Goal: Task Accomplishment & Management: Complete application form

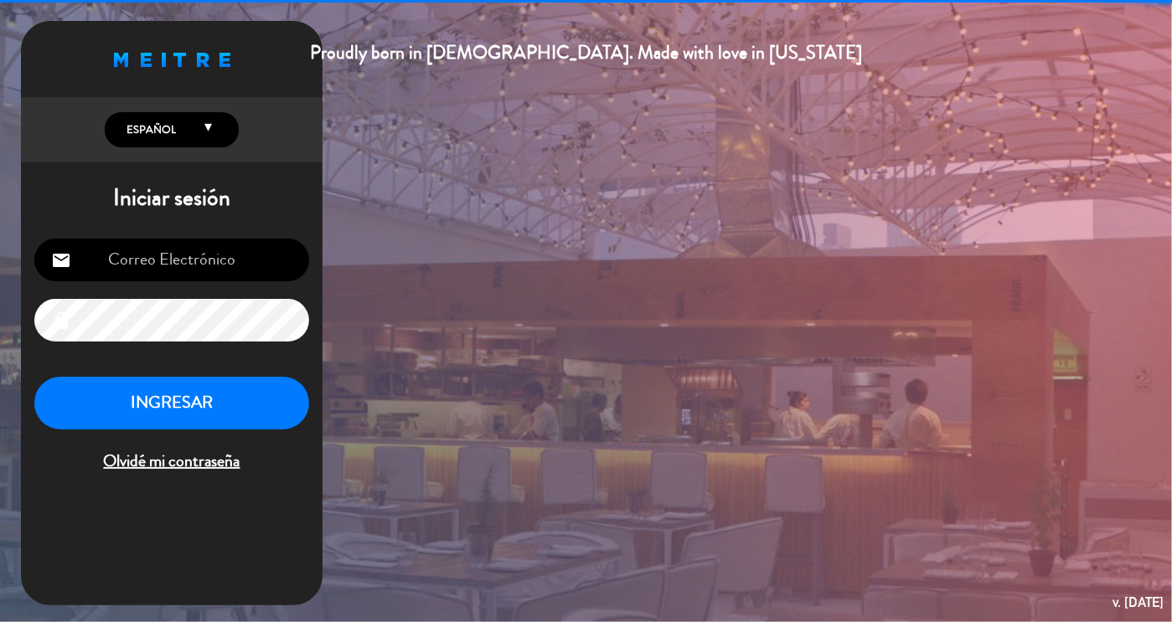
type input "[EMAIL_ADDRESS][DOMAIN_NAME]"
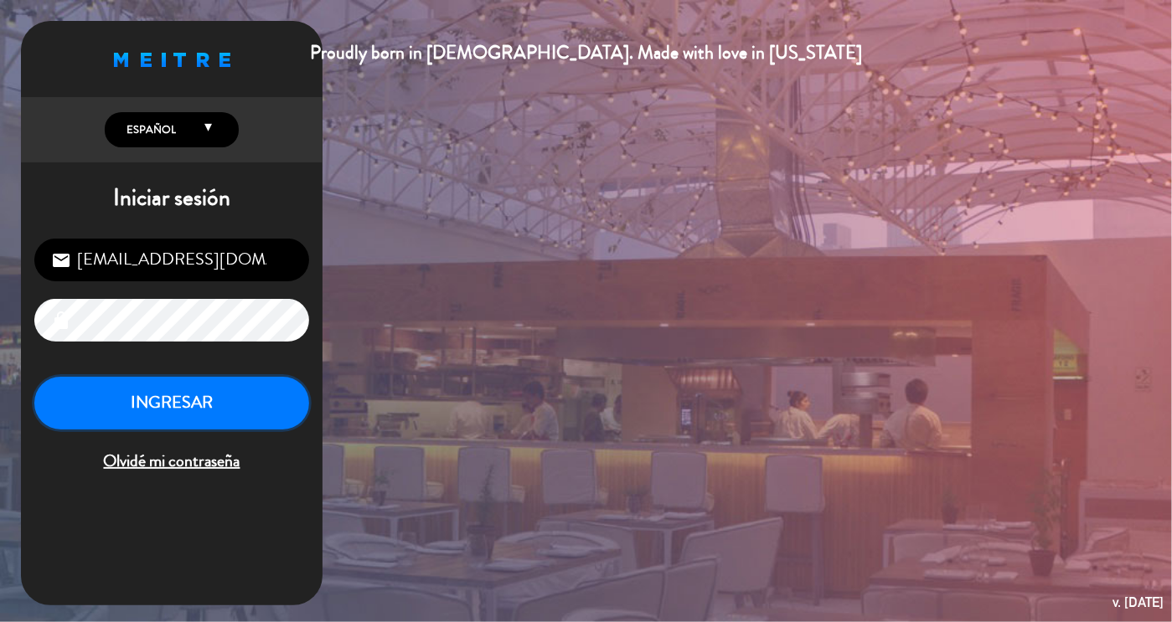
click at [121, 418] on button "INGRESAR" at bounding box center [171, 403] width 275 height 53
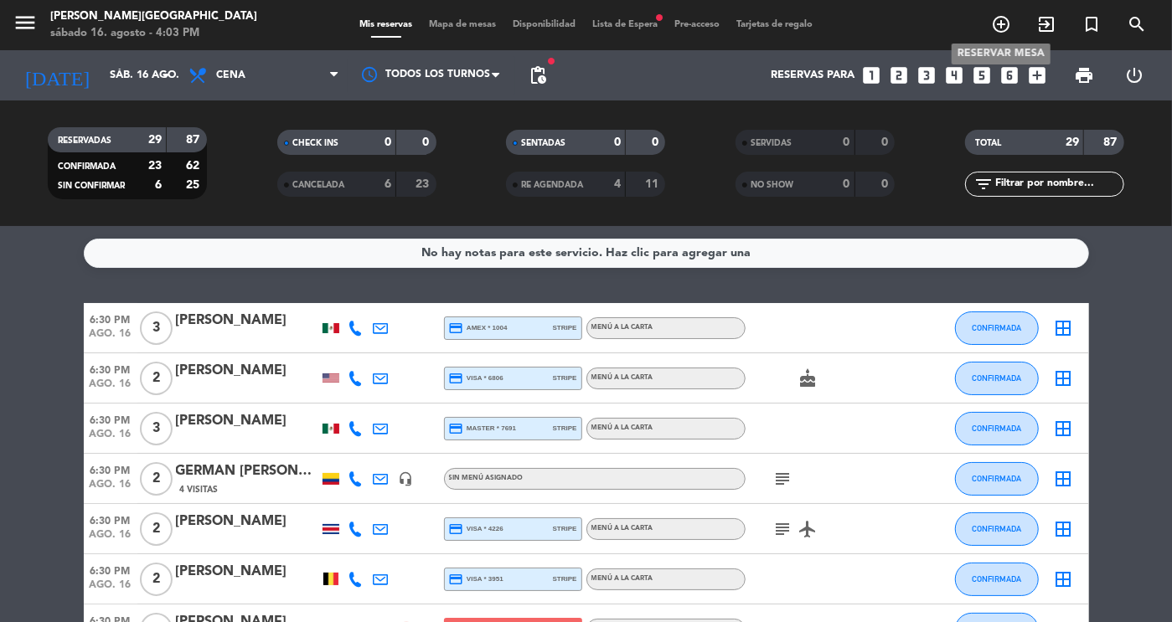
click at [1001, 24] on icon "add_circle_outline" at bounding box center [1001, 24] width 20 height 20
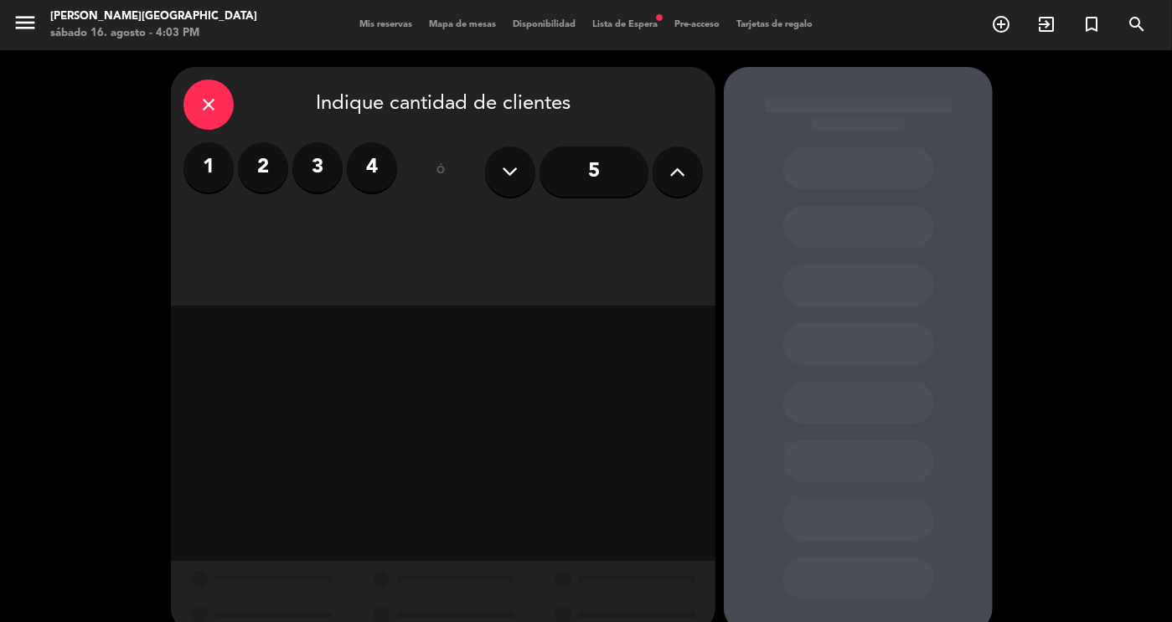
click at [361, 177] on label "4" at bounding box center [372, 167] width 50 height 50
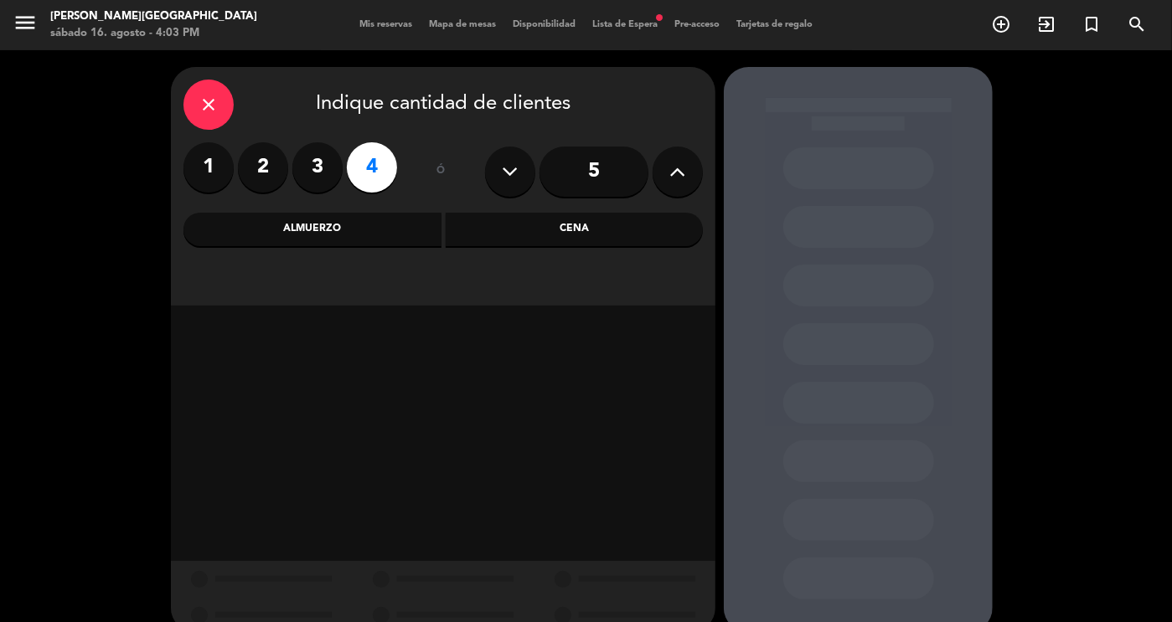
click at [582, 217] on div "Cena" at bounding box center [575, 230] width 258 height 34
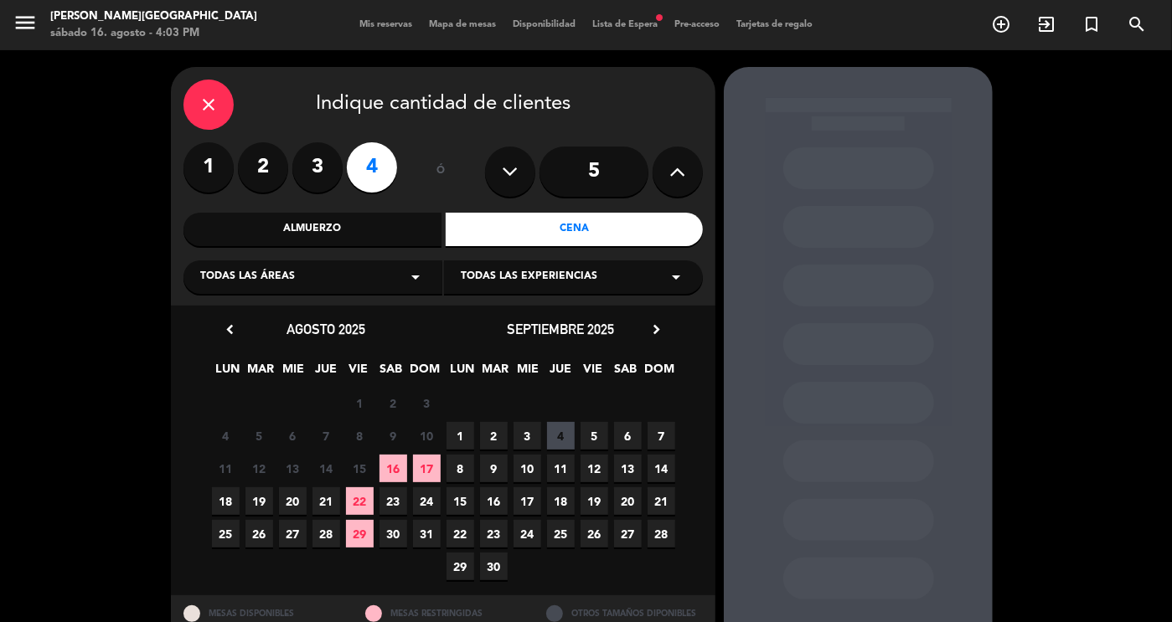
click at [391, 455] on span "16" at bounding box center [393, 469] width 28 height 28
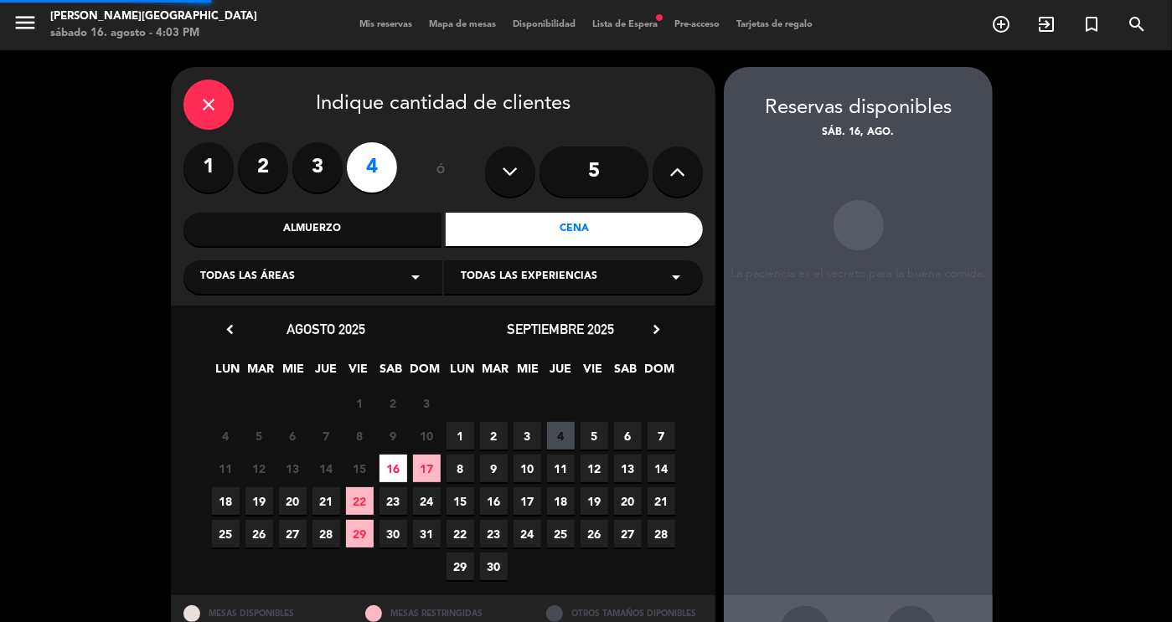
scroll to position [60, 0]
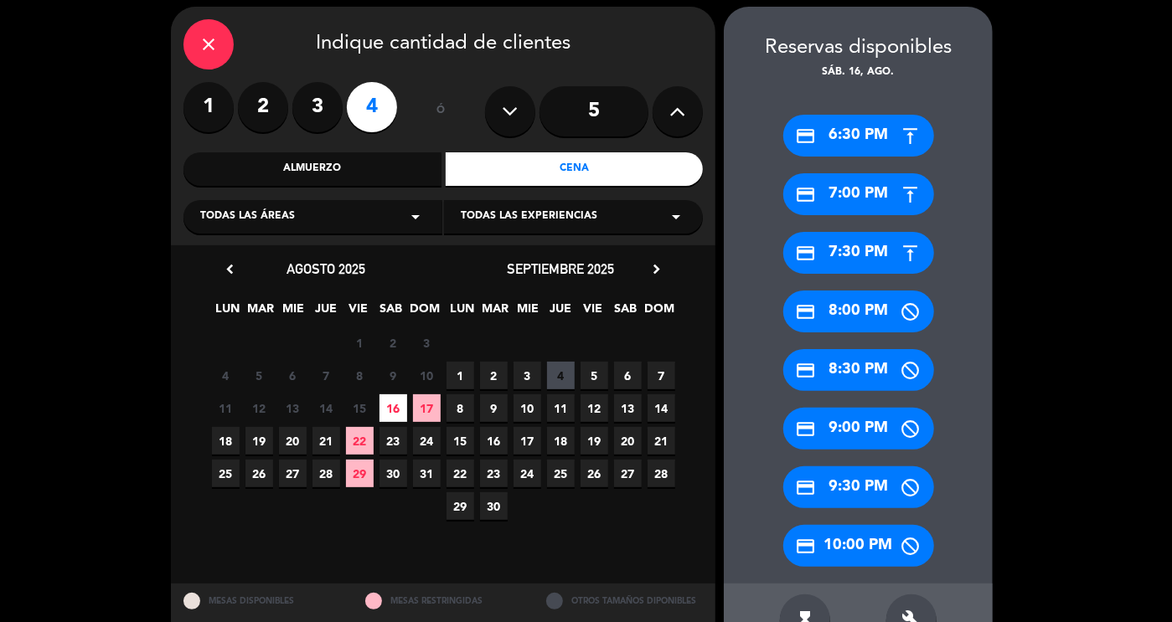
click at [973, 457] on div "credit_card 6:30 PM credit_card 7:00 PM credit_card 7:30 PM credit_card 8:00 PM…" at bounding box center [858, 332] width 269 height 503
click at [902, 612] on icon "build" at bounding box center [911, 620] width 20 height 20
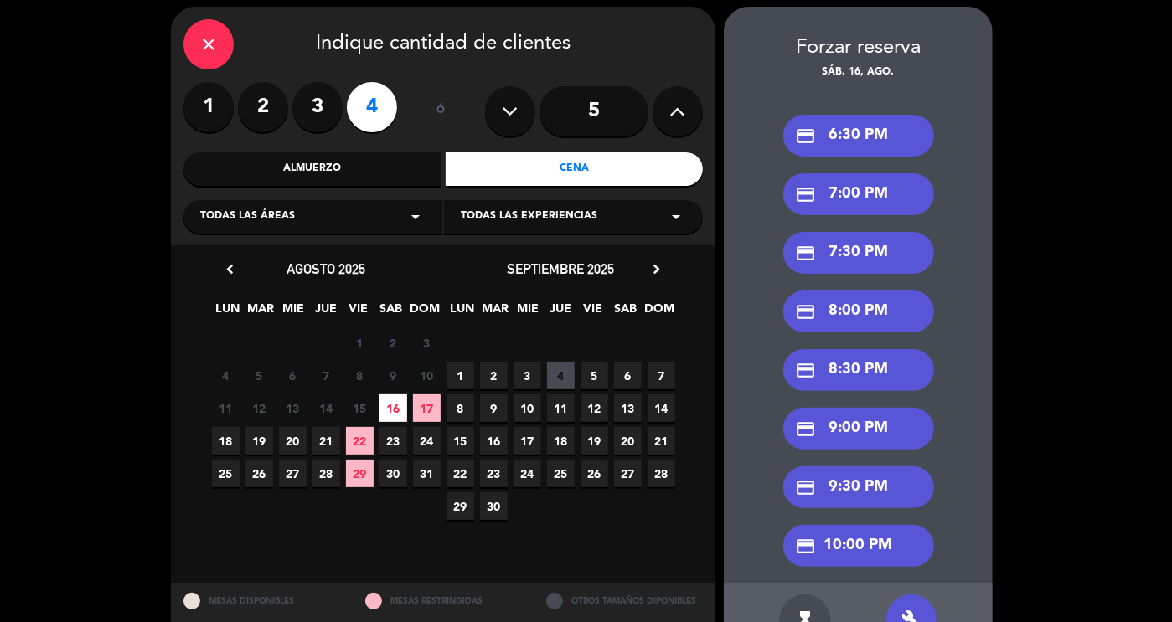
click at [871, 435] on div "credit_card 9:00 PM" at bounding box center [858, 429] width 151 height 42
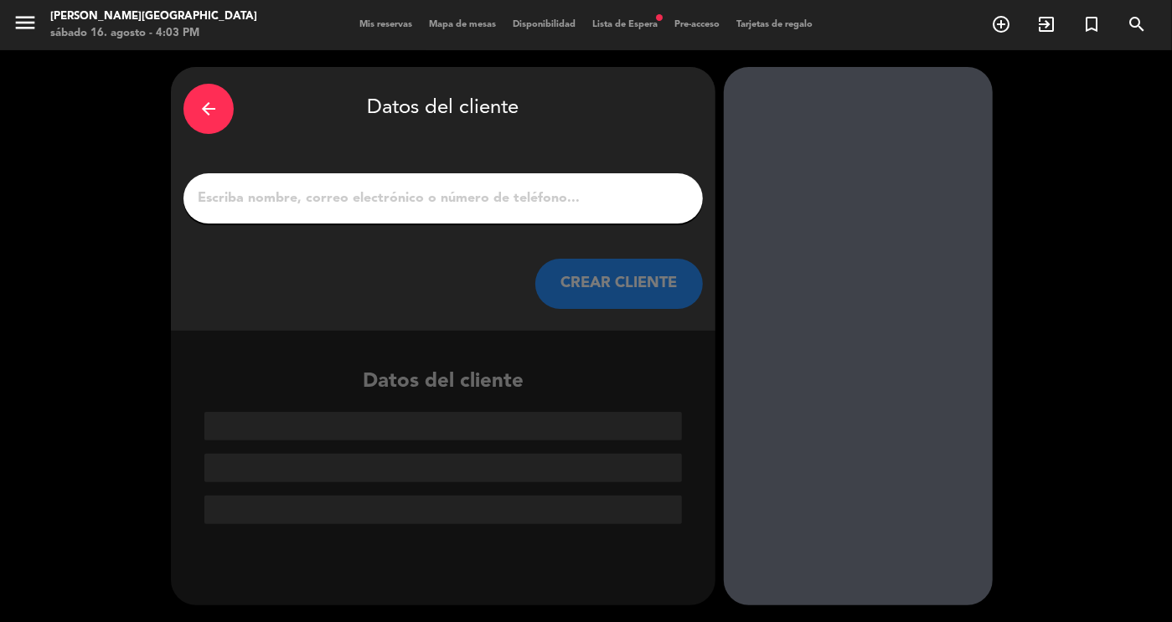
scroll to position [0, 0]
click at [377, 208] on input "1" at bounding box center [443, 198] width 494 height 23
paste input "[PERSON_NAME] Brothers"
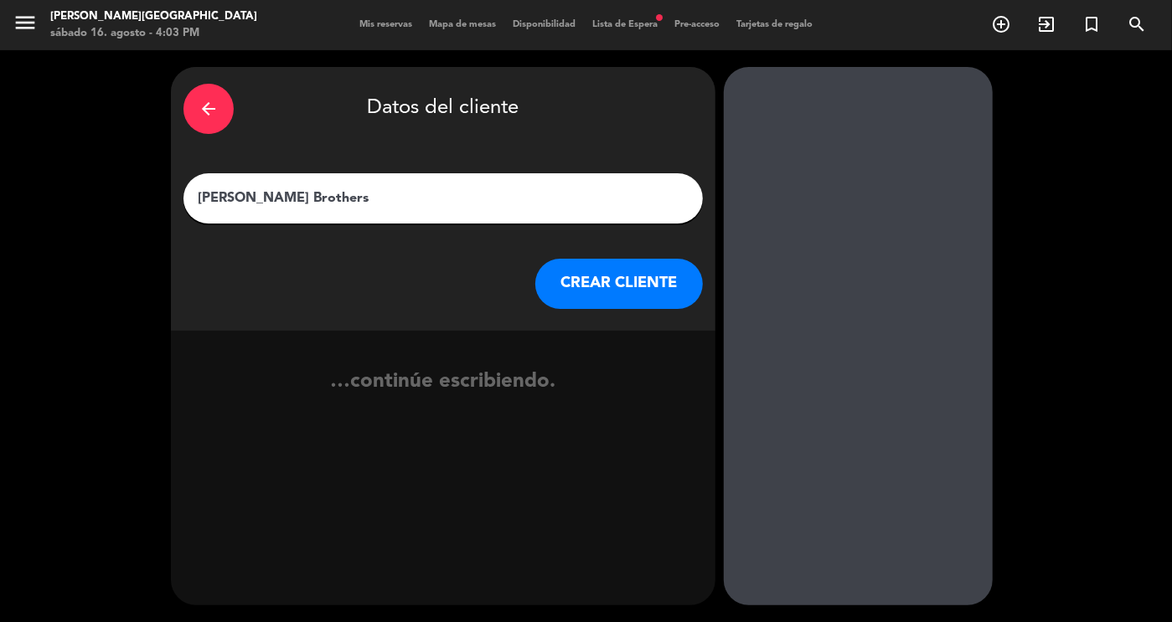
type input "[PERSON_NAME] Brothers"
click at [658, 263] on button "CREAR CLIENTE" at bounding box center [619, 284] width 168 height 50
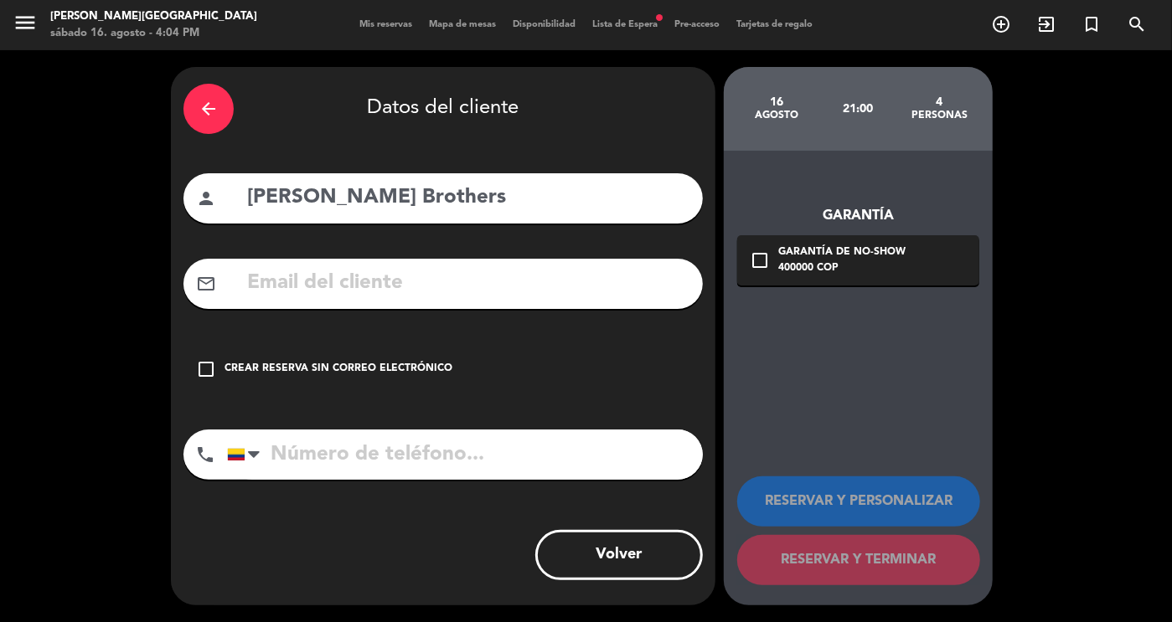
click at [346, 366] on div "Crear reserva sin correo electrónico" at bounding box center [338, 369] width 228 height 17
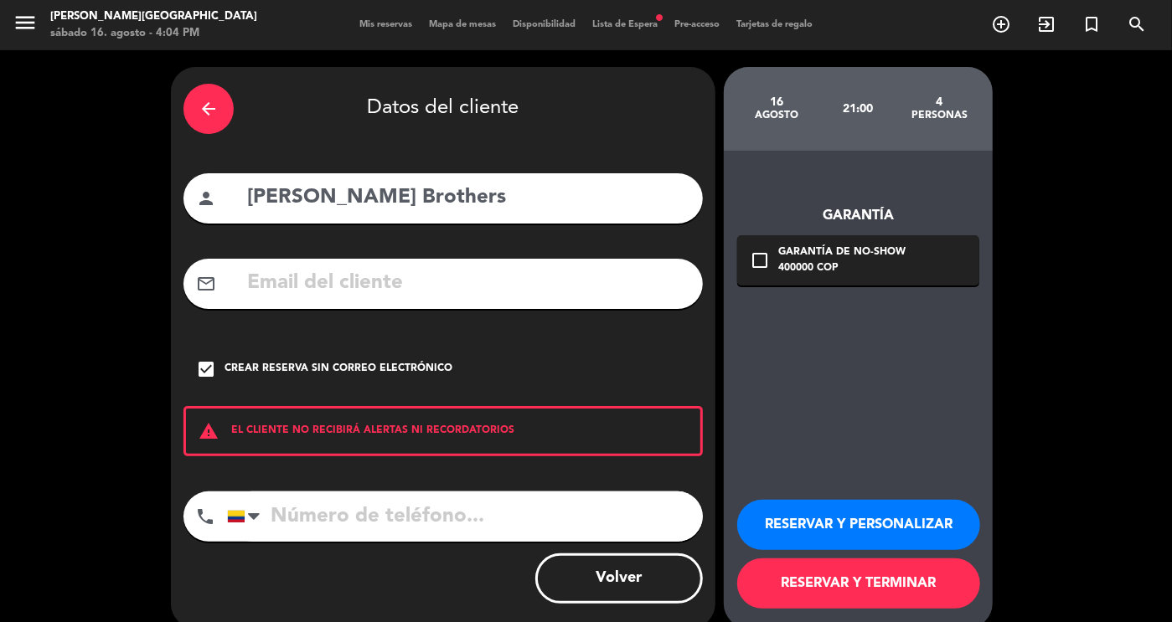
click at [838, 539] on button "RESERVAR Y PERSONALIZAR" at bounding box center [858, 525] width 243 height 50
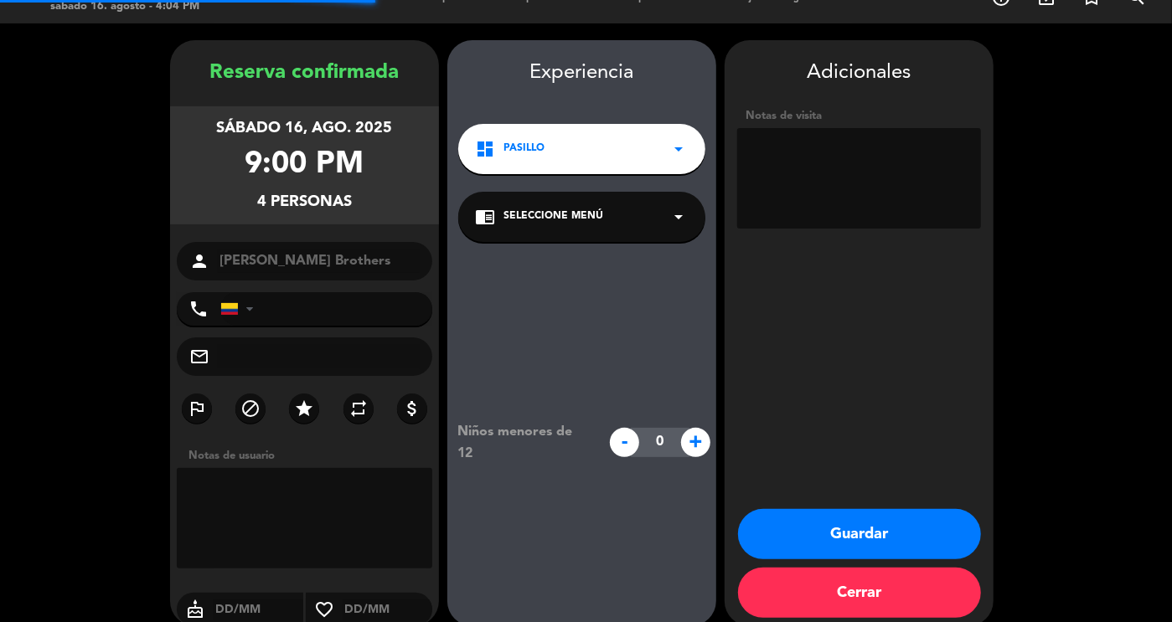
scroll to position [47, 0]
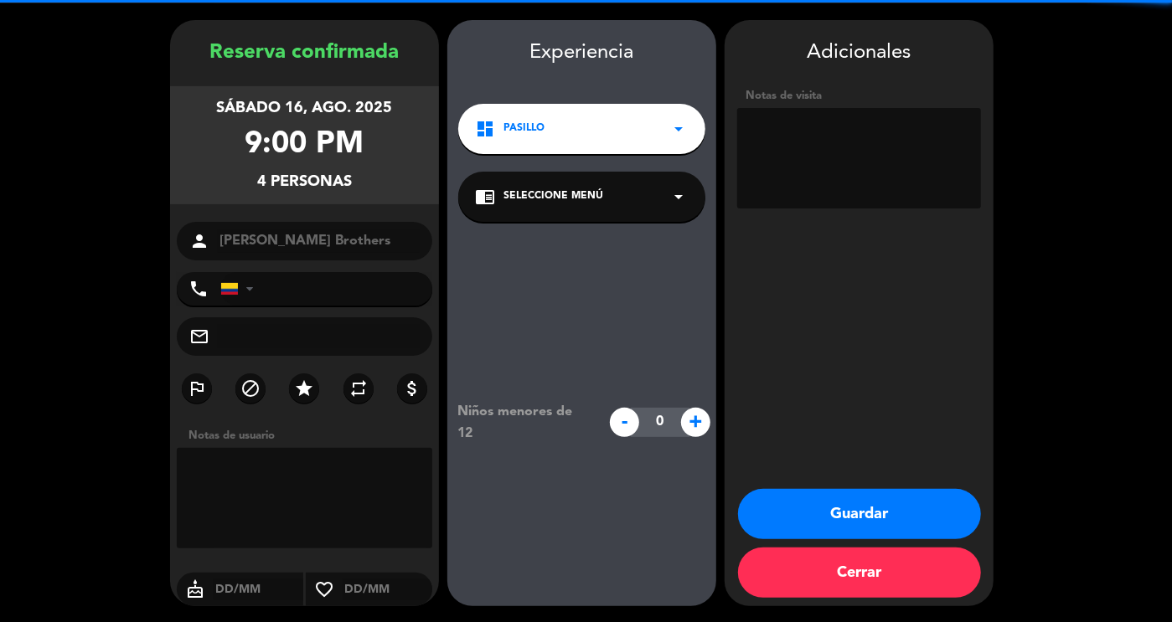
click at [830, 129] on textarea at bounding box center [859, 158] width 244 height 101
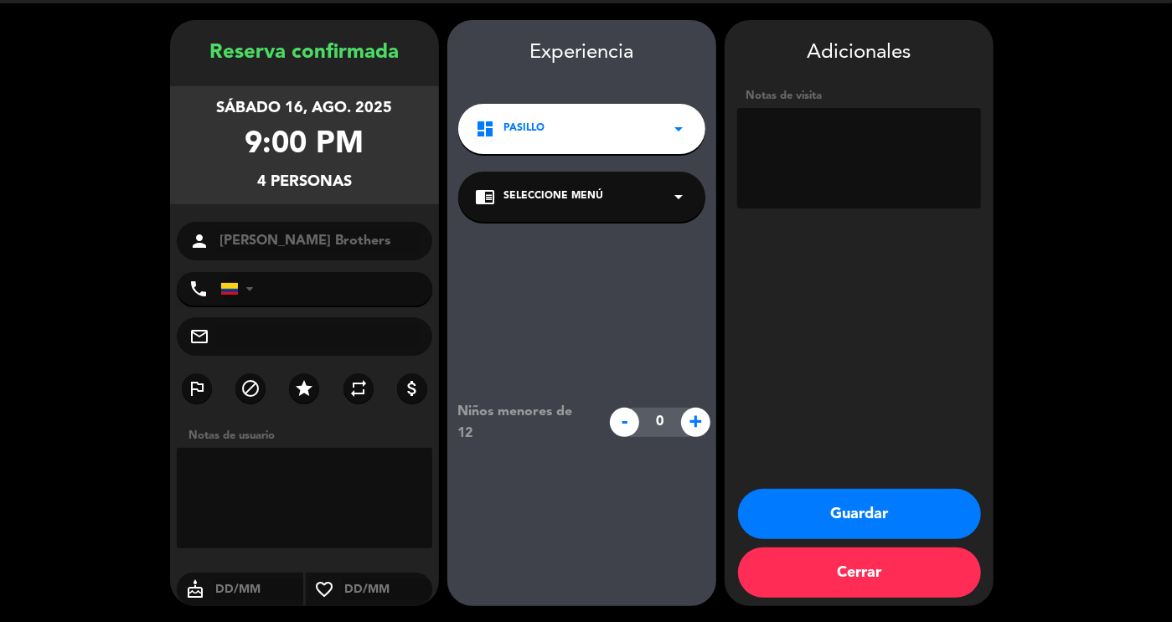
paste textarea "[PERSON_NAME] de [GEOGRAPHIC_DATA][PERSON_NAME]"
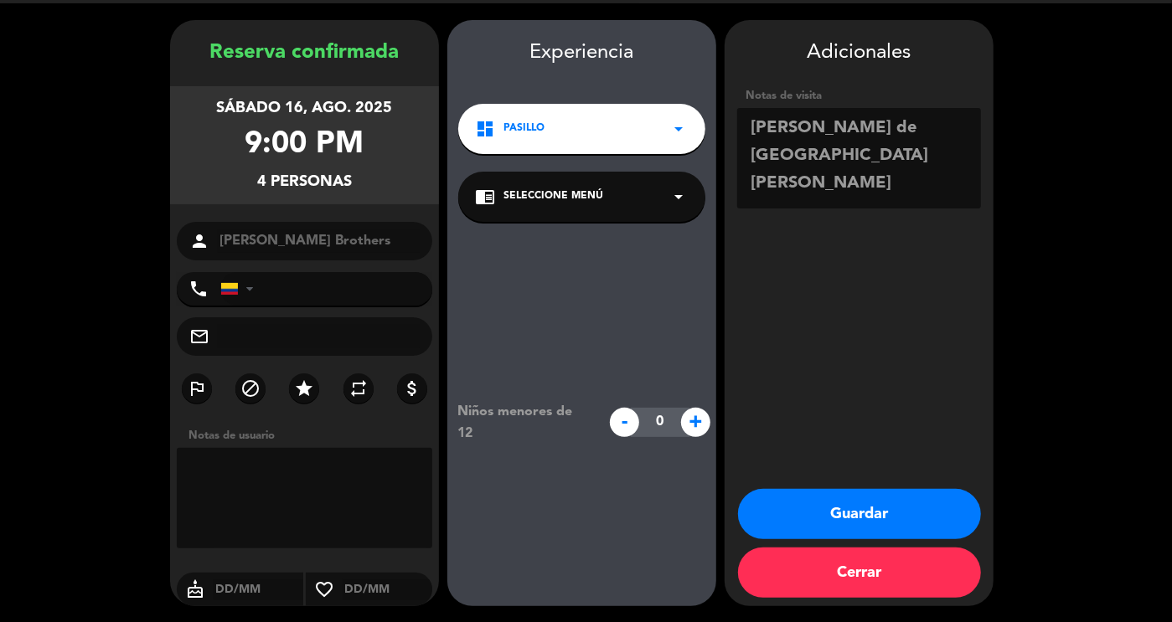
type textarea "[PERSON_NAME] de [GEOGRAPHIC_DATA][PERSON_NAME]"
click at [835, 498] on button "Guardar" at bounding box center [859, 514] width 243 height 50
